Goal: Information Seeking & Learning: Learn about a topic

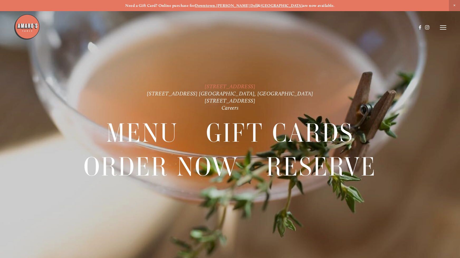
click at [233, 86] on link "[STREET_ADDRESS]" at bounding box center [230, 86] width 50 height 7
click at [441, 27] on icon at bounding box center [443, 27] width 6 height 5
click at [343, 28] on span "Menu" at bounding box center [339, 27] width 10 height 5
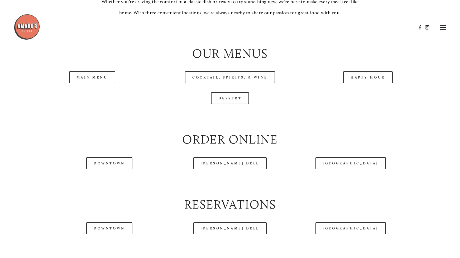
scroll to position [528, 0]
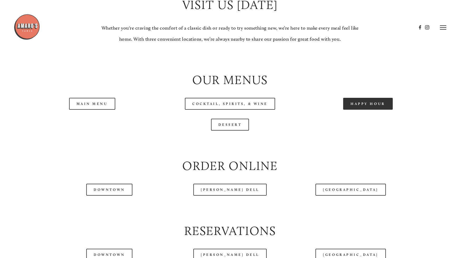
click at [368, 110] on link "Happy Hour" at bounding box center [368, 104] width 50 height 12
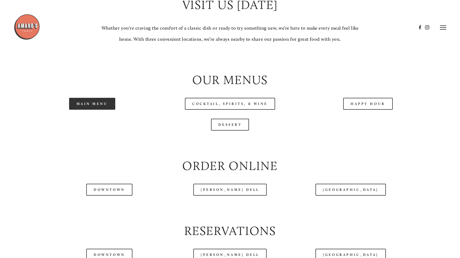
click at [100, 110] on link "Main Menu" at bounding box center [92, 104] width 46 height 12
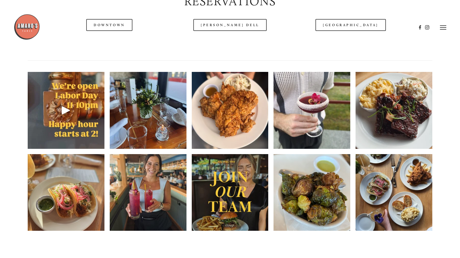
scroll to position [607, 0]
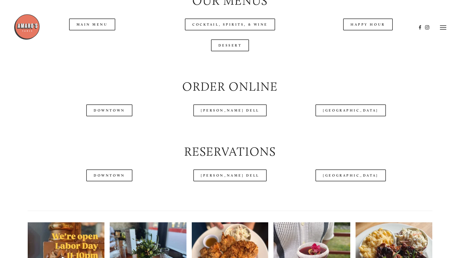
click at [363, 41] on div at bounding box center [215, 27] width 403 height 27
click at [364, 40] on div at bounding box center [215, 27] width 403 height 27
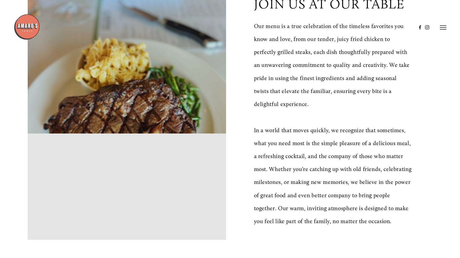
scroll to position [0, 0]
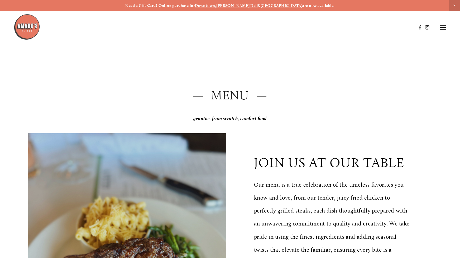
click at [443, 28] on icon at bounding box center [443, 27] width 6 height 5
click at [343, 28] on span "Menu" at bounding box center [339, 27] width 10 height 5
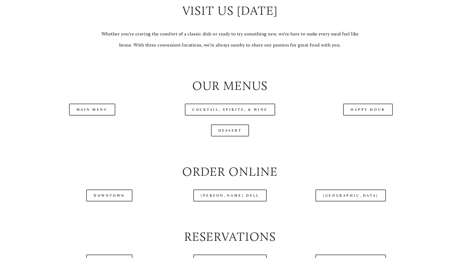
scroll to position [554, 0]
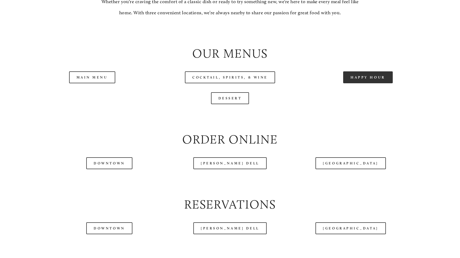
click at [358, 83] on link "Happy Hour" at bounding box center [368, 77] width 50 height 12
